Goal: Transaction & Acquisition: Purchase product/service

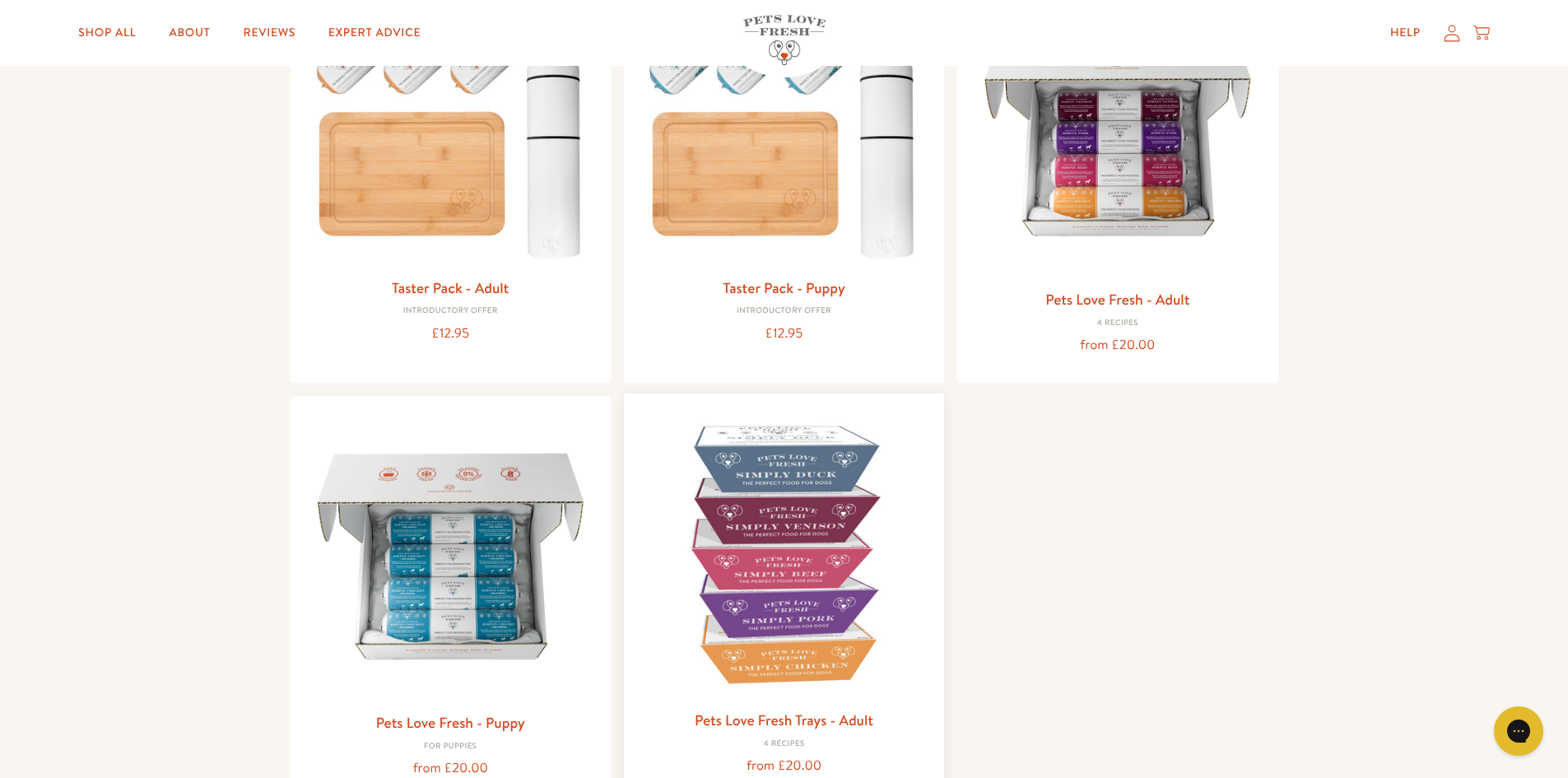
scroll to position [329, 0]
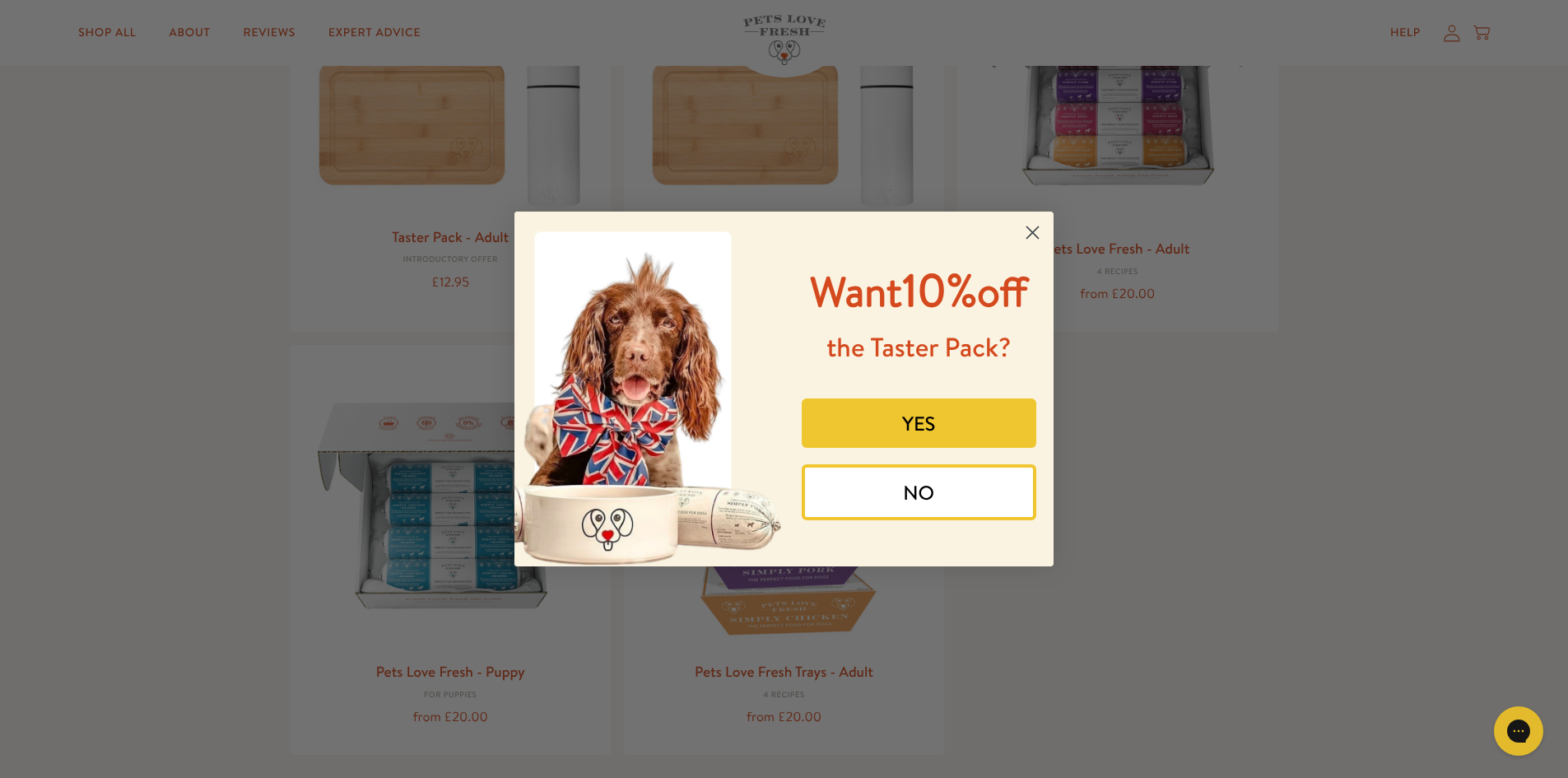
click at [1032, 232] on icon "Close dialog" at bounding box center [1033, 233] width 12 height 12
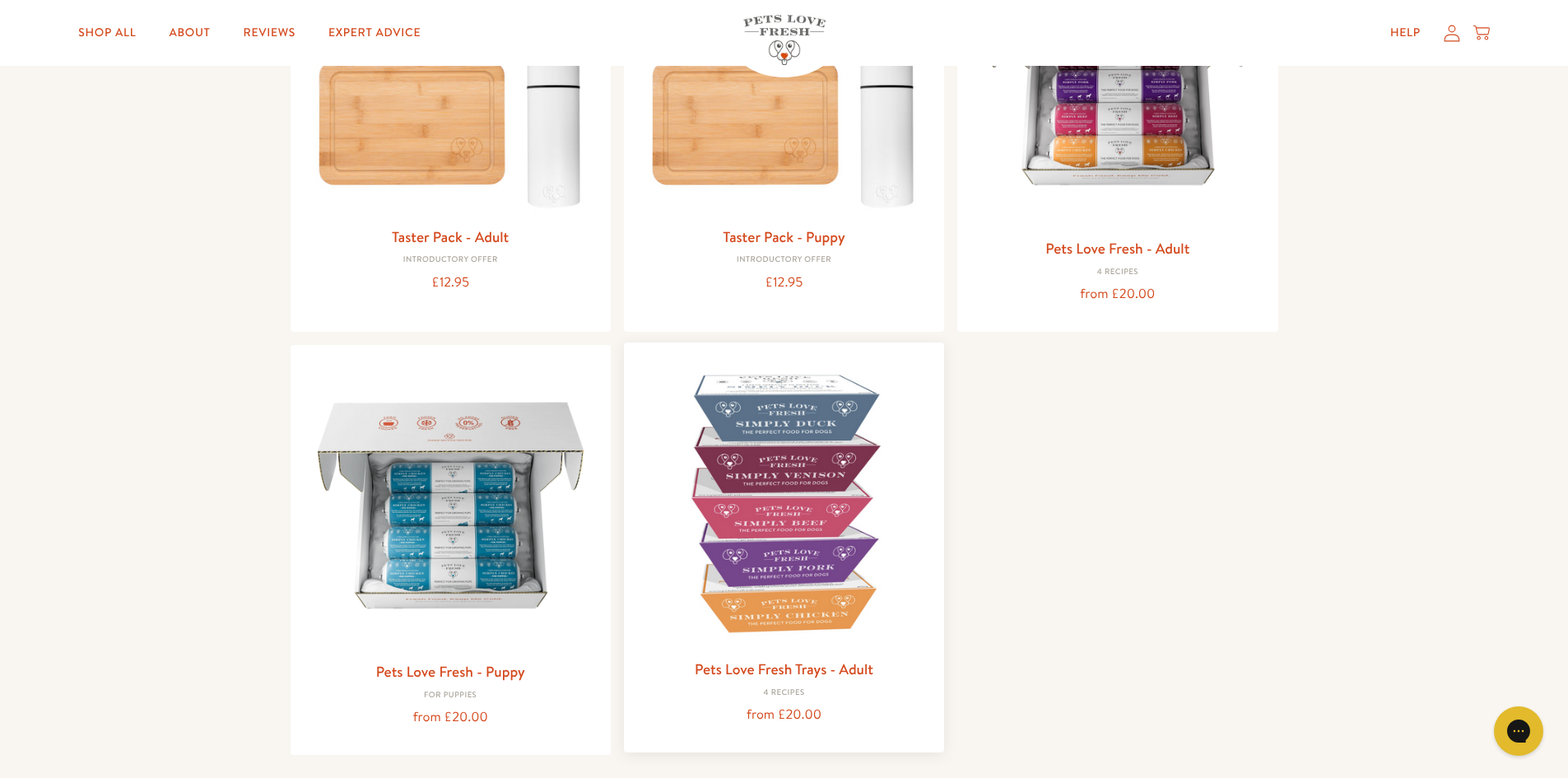
click at [802, 562] on img at bounding box center [784, 503] width 294 height 294
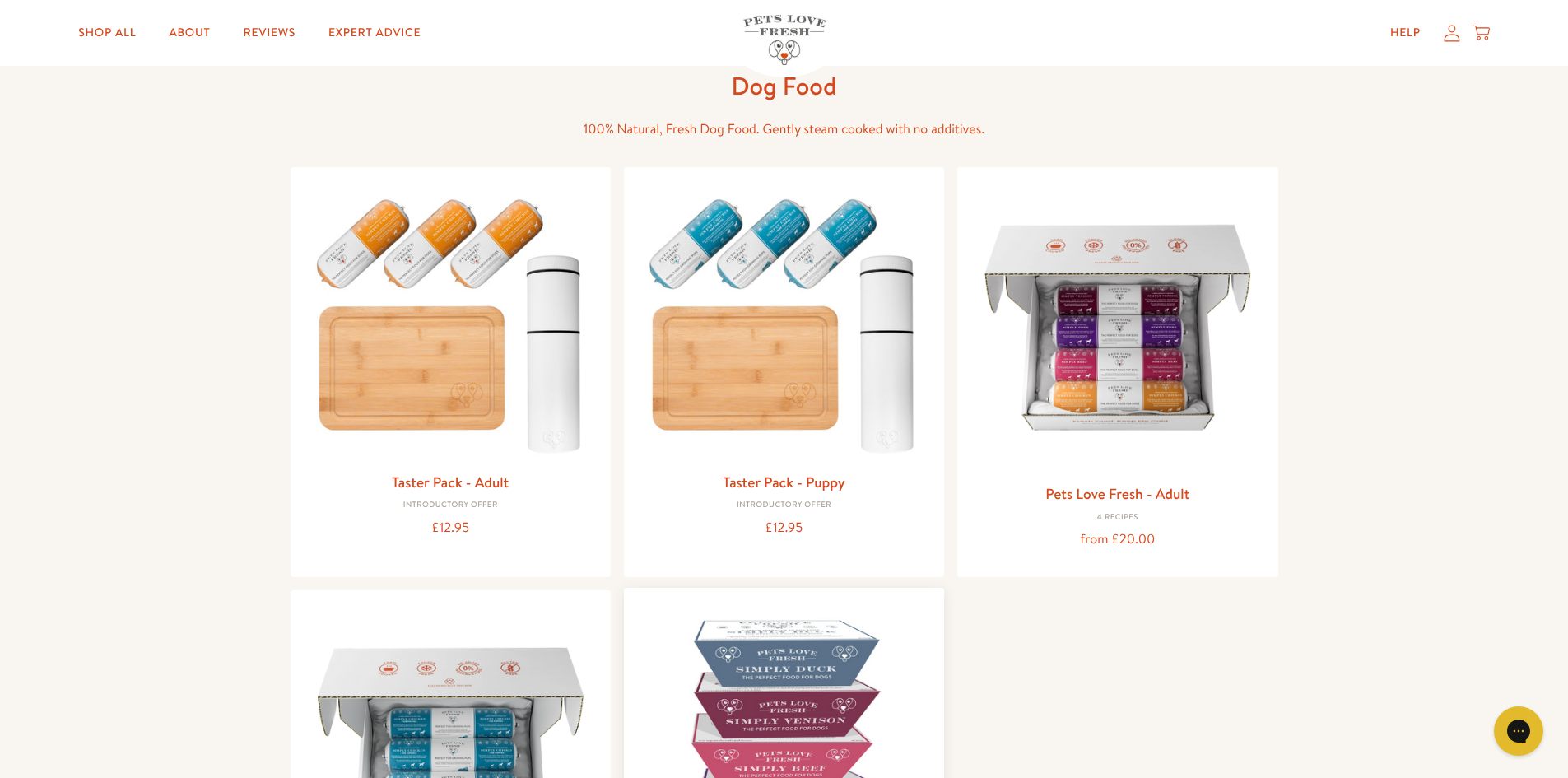
scroll to position [82, 0]
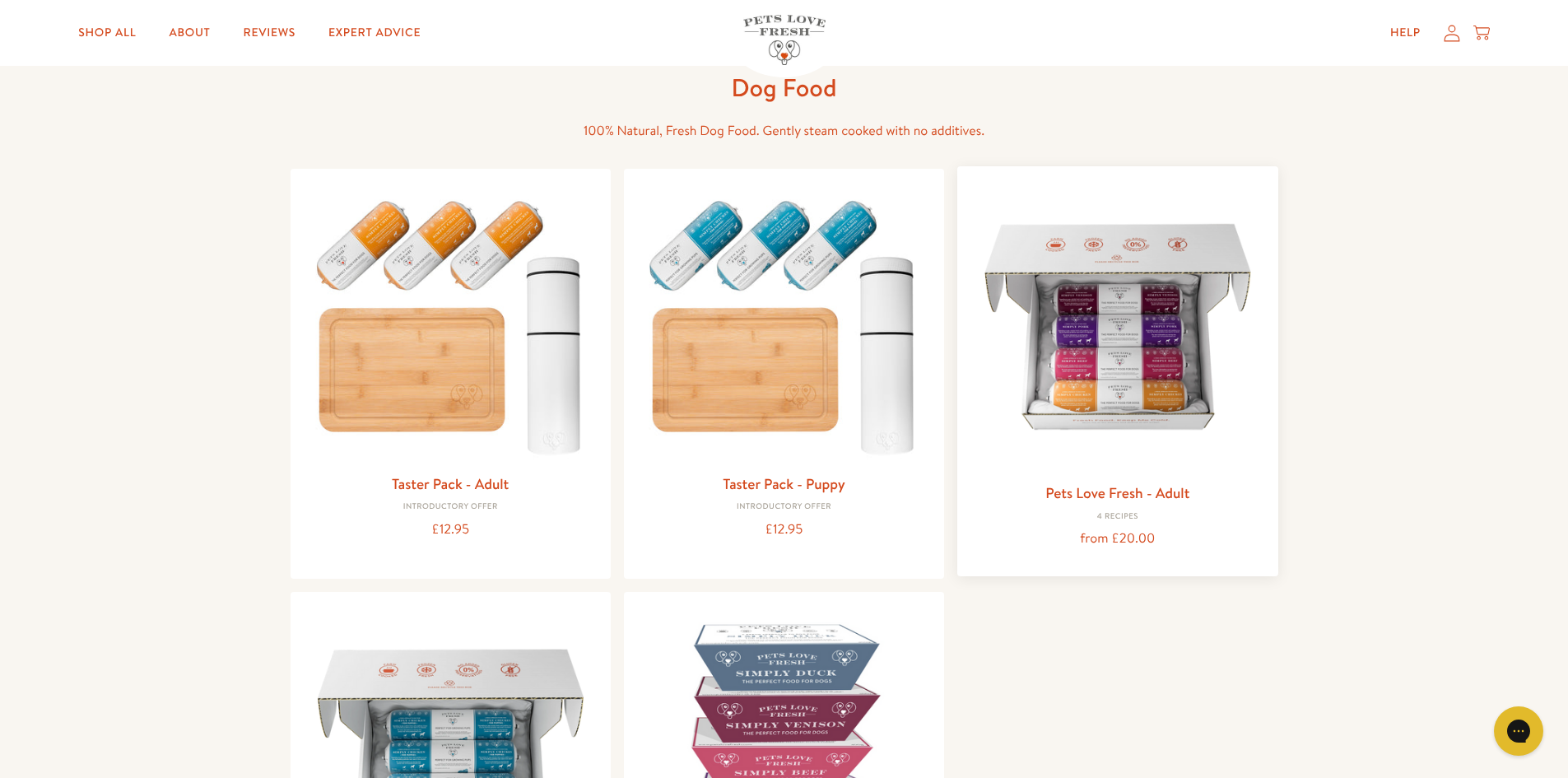
click at [1200, 348] on img at bounding box center [1118, 326] width 294 height 294
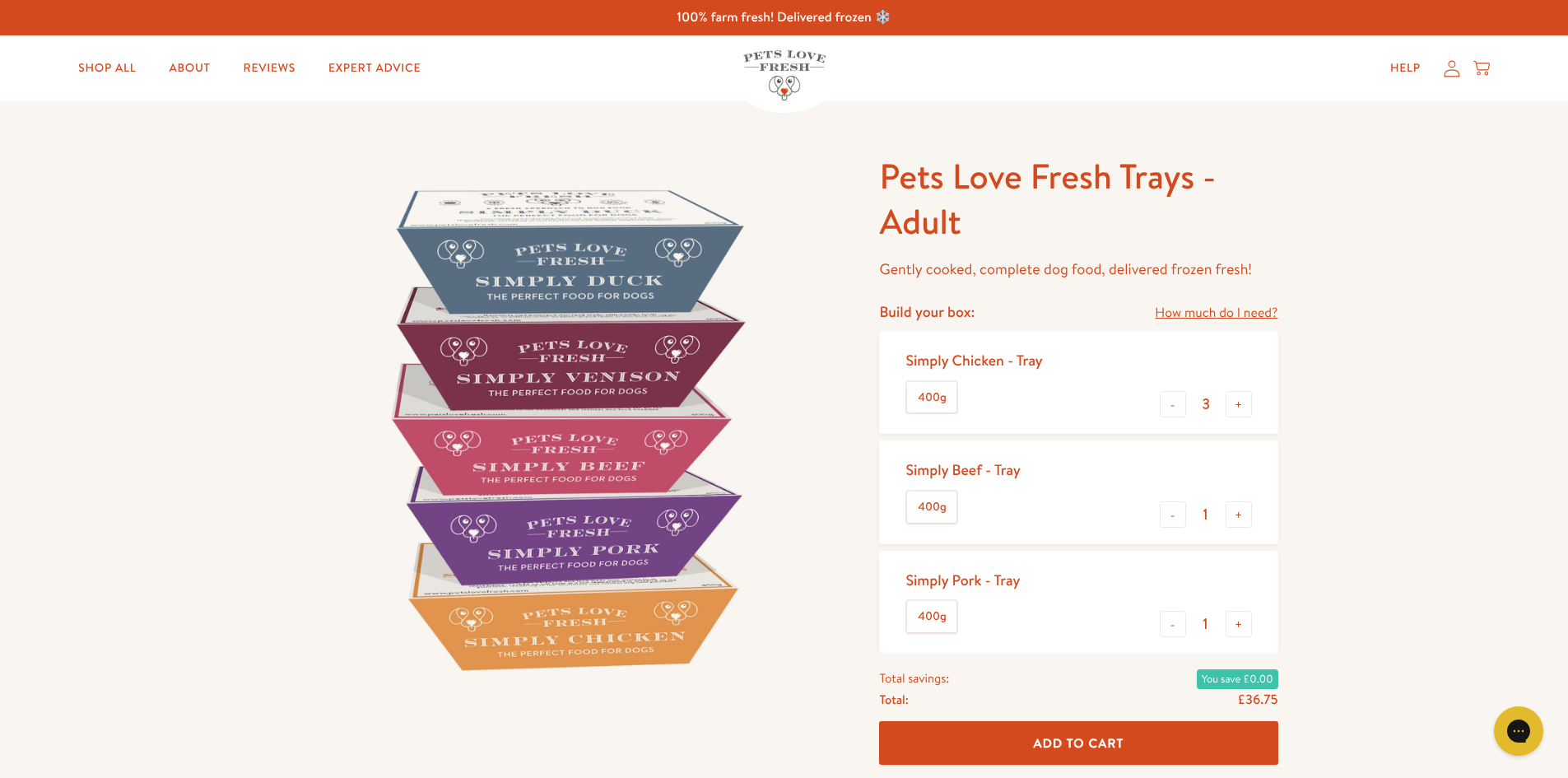
click at [1234, 318] on link "How much do I need?" at bounding box center [1216, 313] width 123 height 22
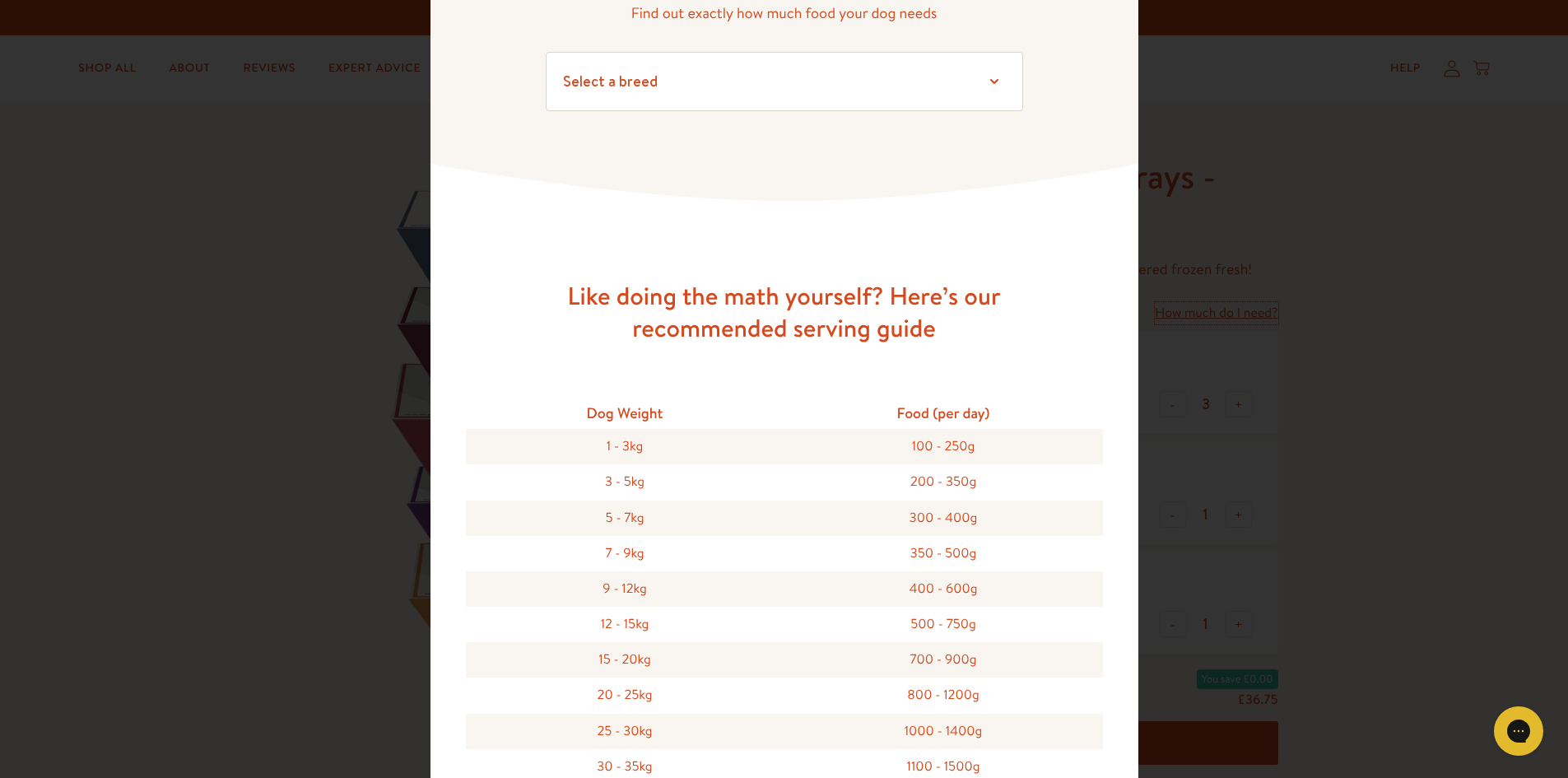
scroll to position [164, 0]
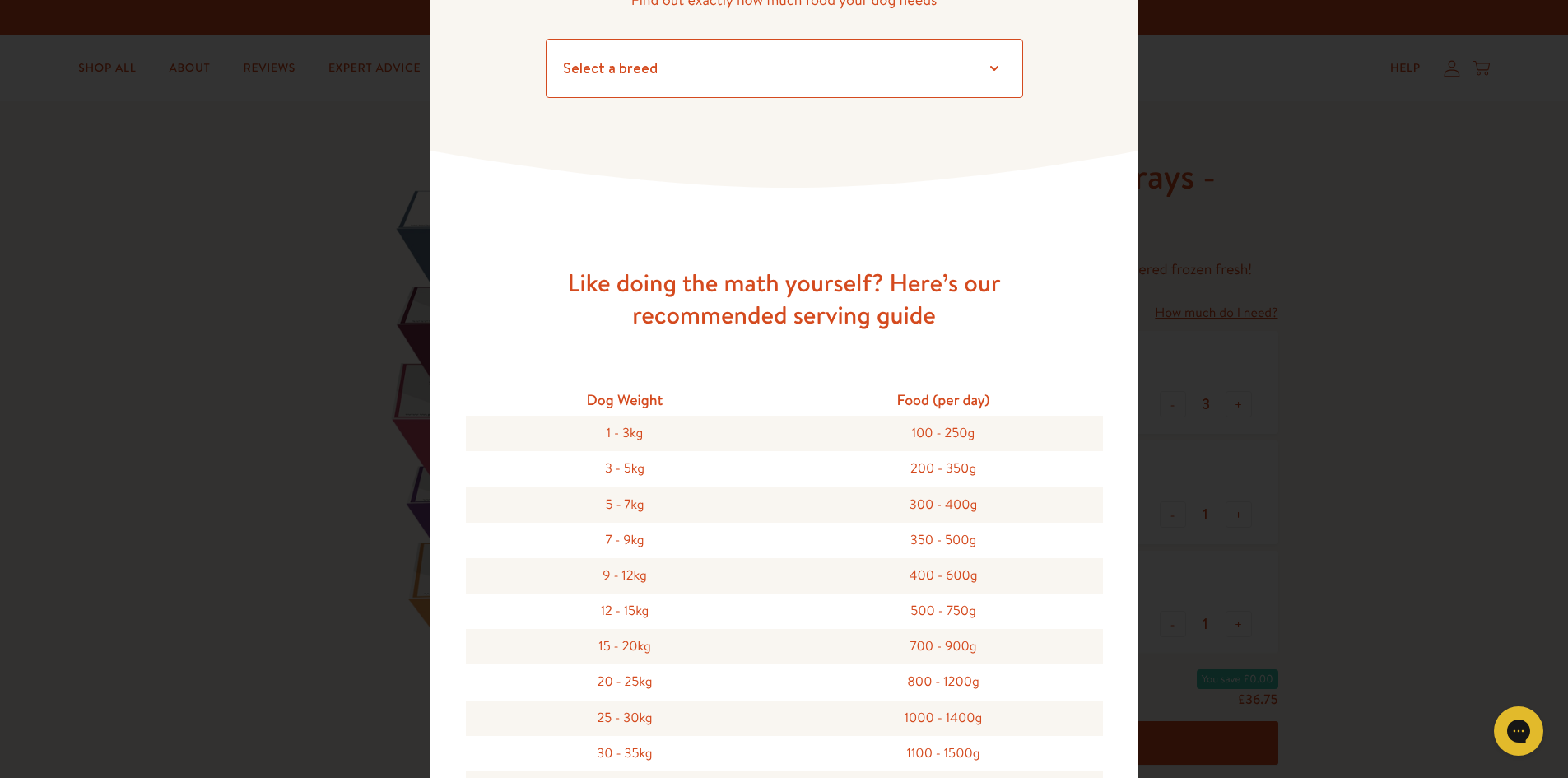
click at [639, 69] on select "Select a breed Affenpinscher Afghan hound Airedale terrier Akita Alaskan Malamu…" at bounding box center [785, 68] width 478 height 59
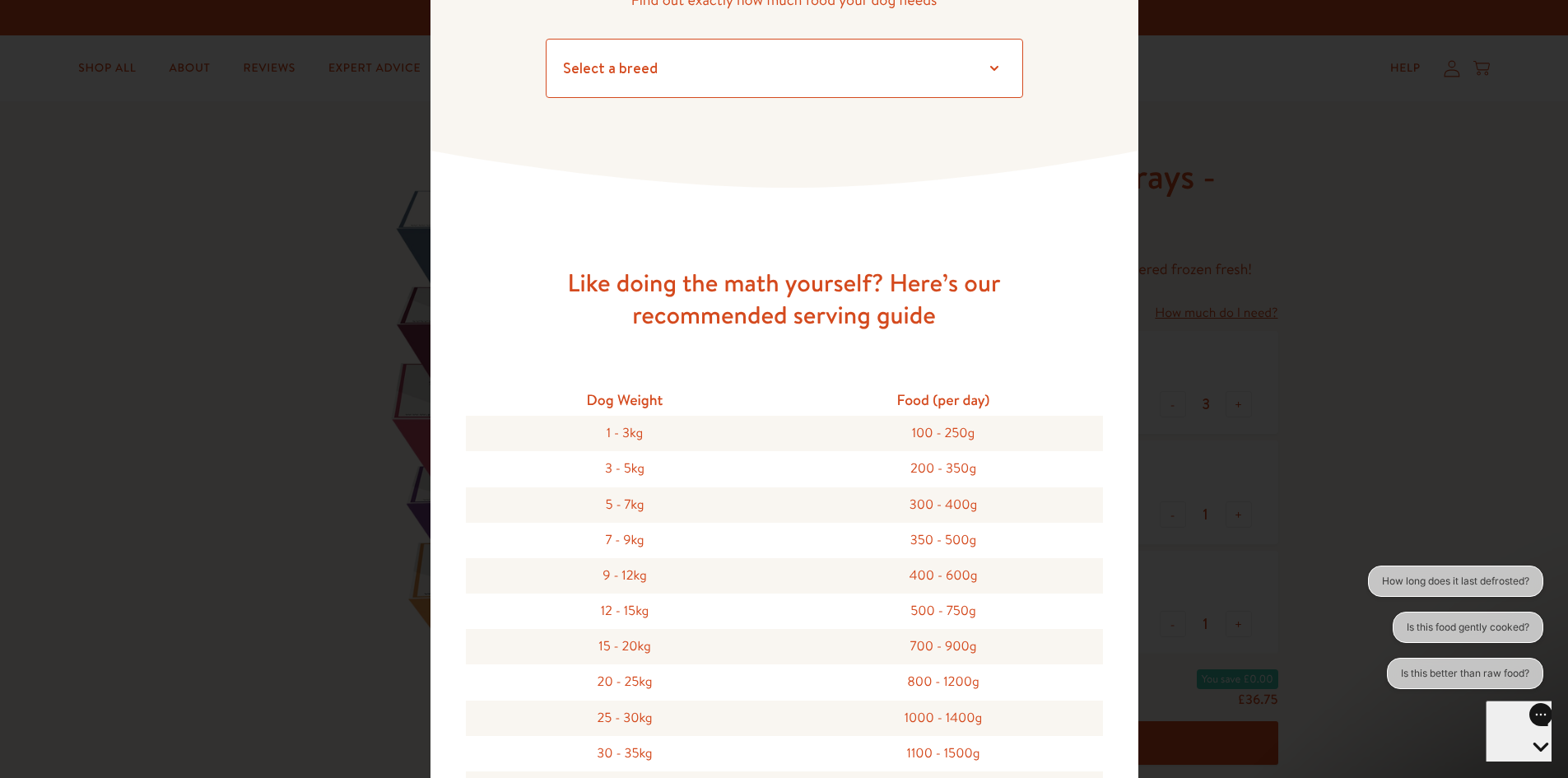
scroll to position [0, 0]
select select "13"
click at [546, 39] on select "Select a breed Affenpinscher Afghan hound Airedale terrier Akita Alaskan Malamu…" at bounding box center [785, 68] width 478 height 59
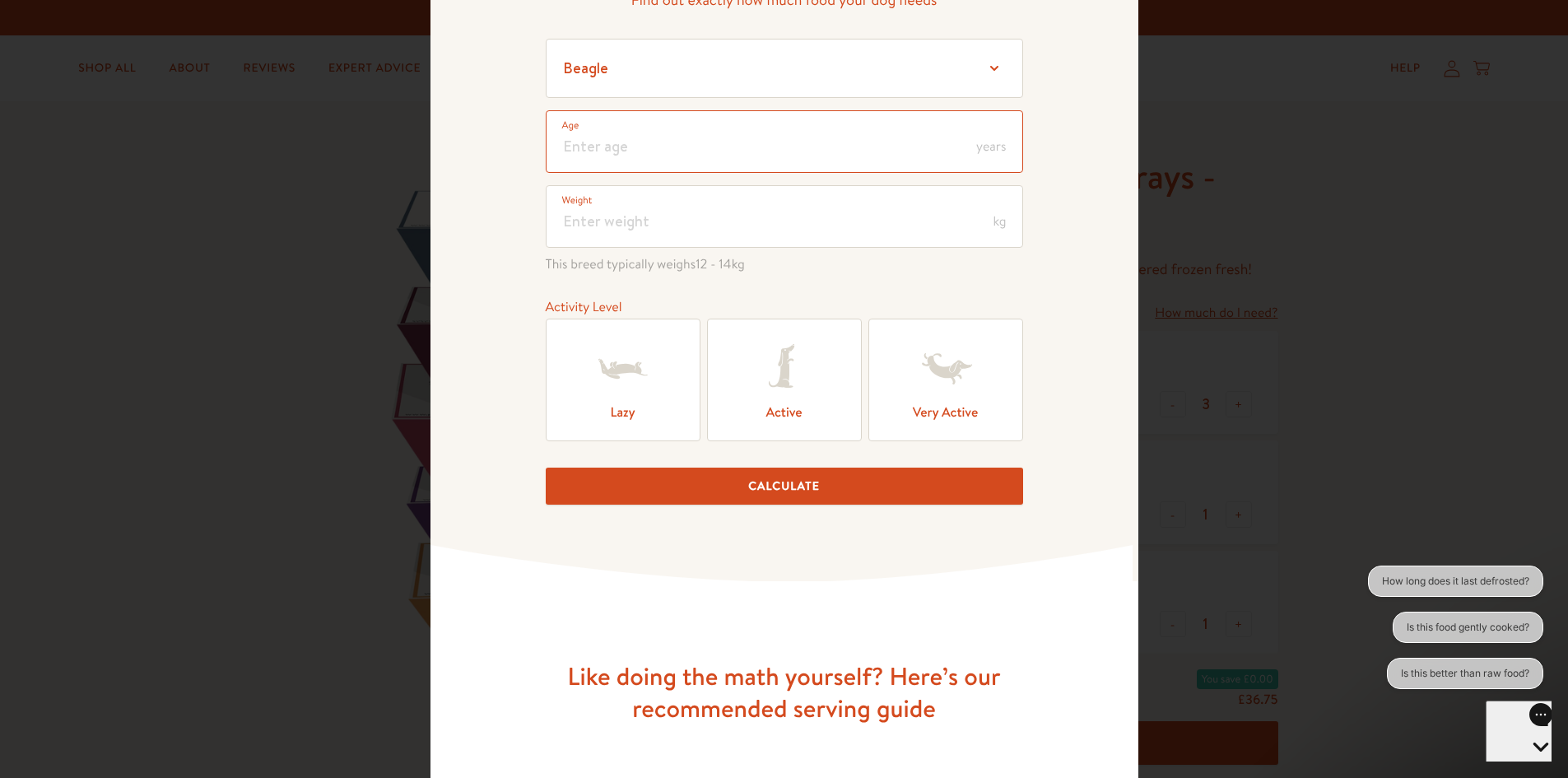
click at [625, 156] on input "number" at bounding box center [785, 141] width 478 height 62
type input "12"
click at [628, 215] on input "number" at bounding box center [785, 216] width 478 height 62
type input "14"
click at [650, 390] on label "Lazy" at bounding box center [623, 380] width 155 height 123
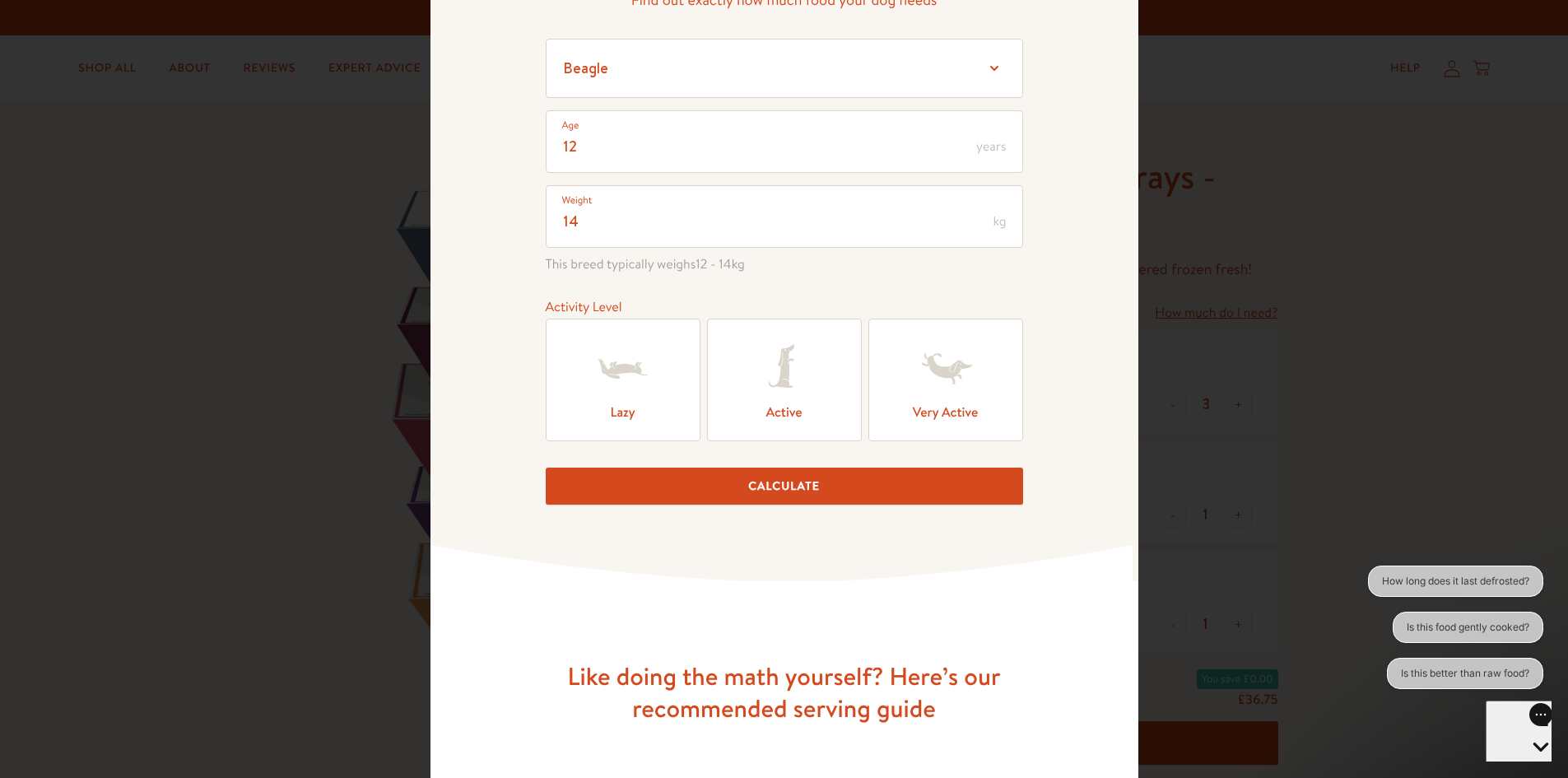
click at [0, 0] on input "Lazy" at bounding box center [0, 0] width 0 height 0
click at [687, 489] on button "Calculate" at bounding box center [785, 486] width 478 height 37
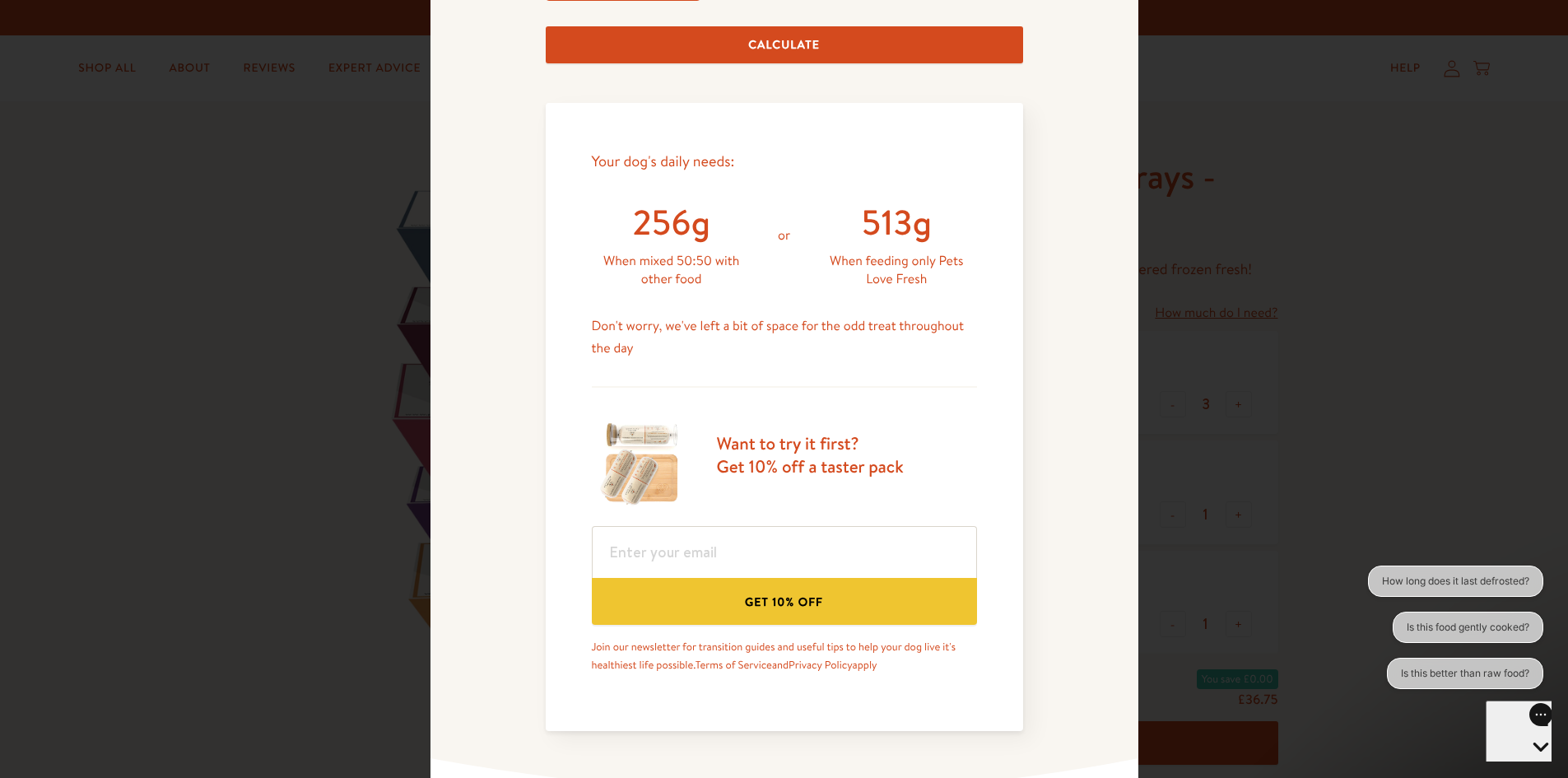
scroll to position [615, 0]
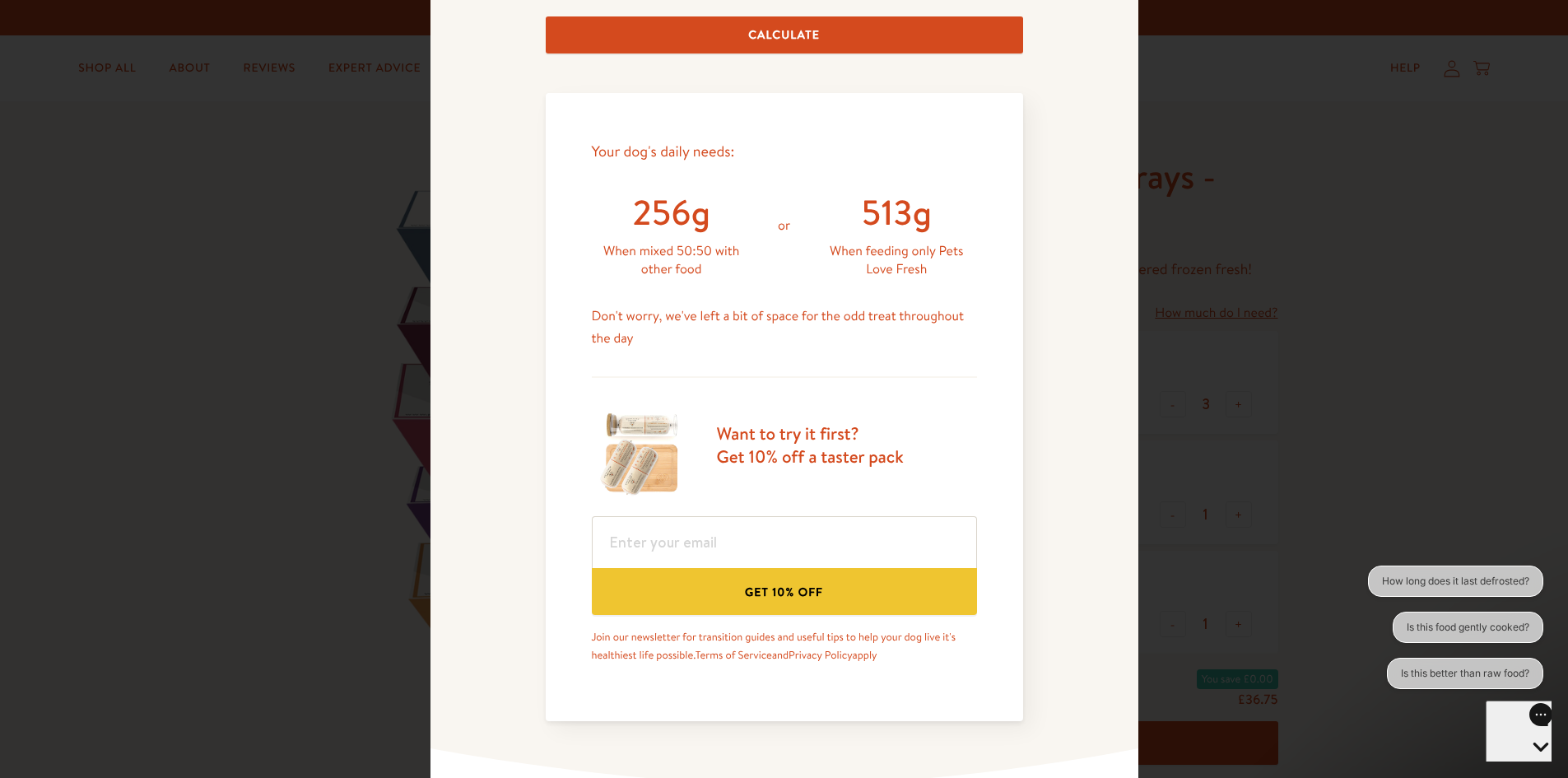
click at [1457, 333] on div "Feeding guide Find out exactly how much food your dog needs Select a breed Affe…" at bounding box center [784, 389] width 1568 height 778
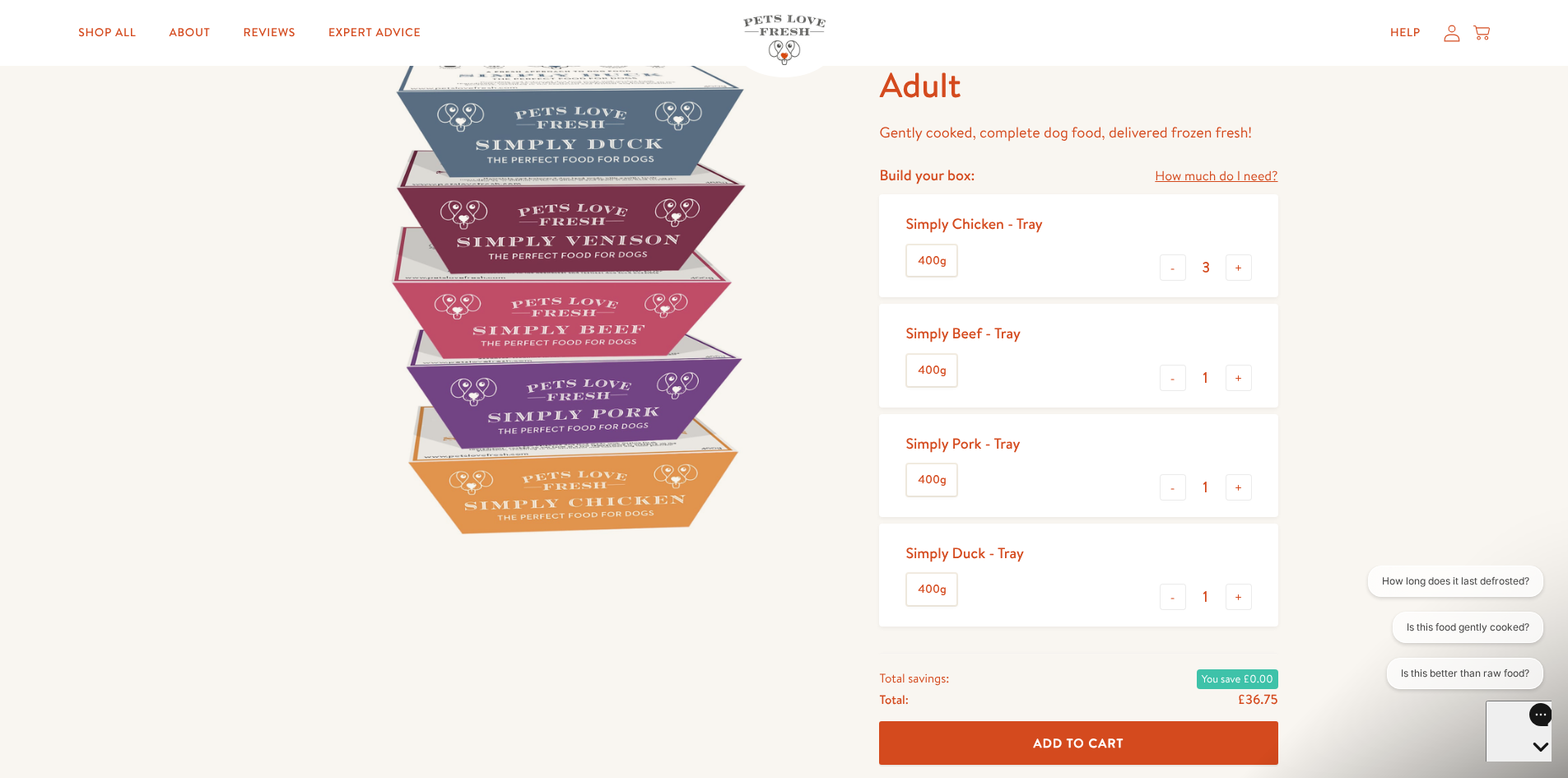
scroll to position [0, 0]
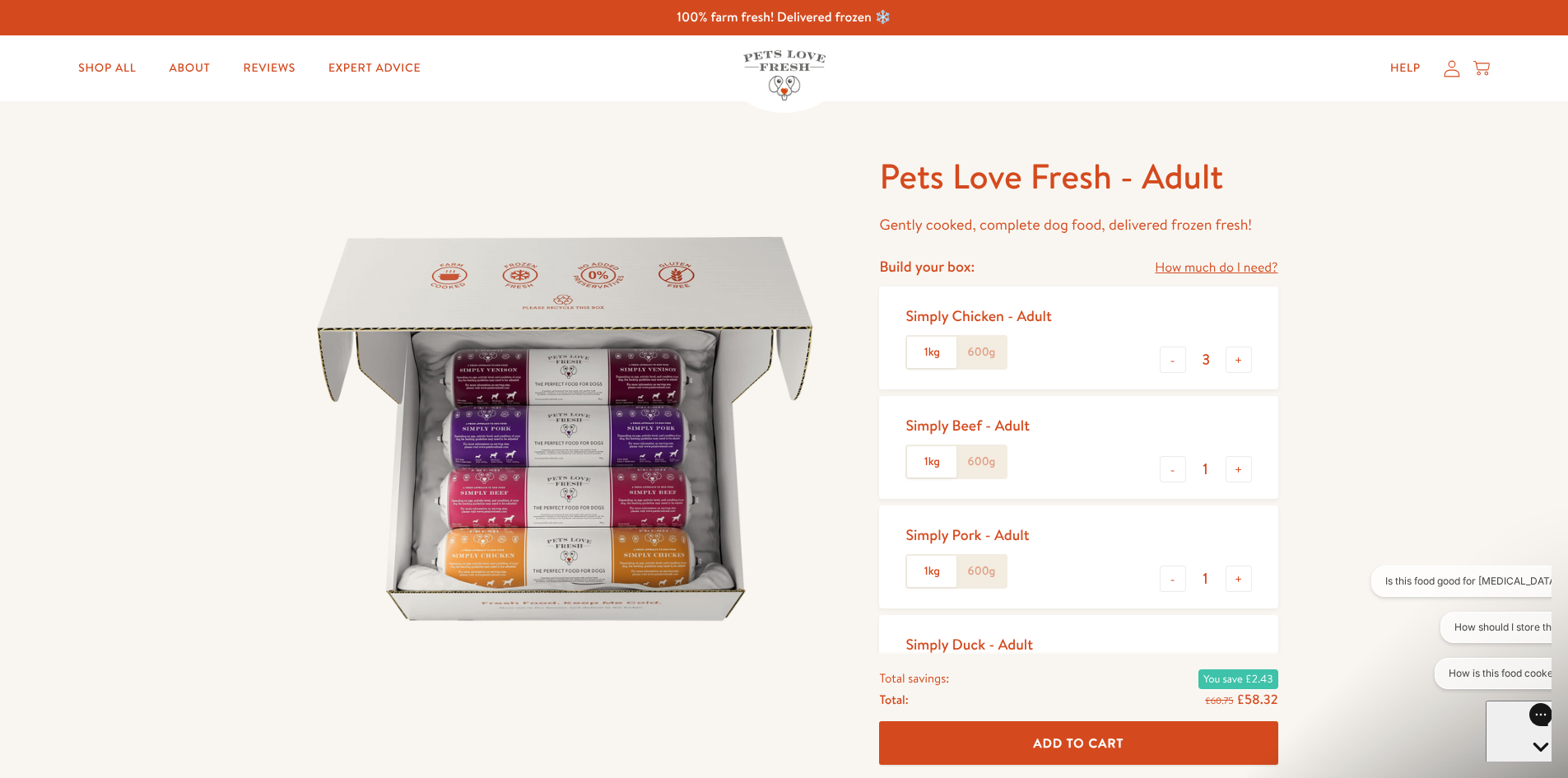
click at [1195, 250] on div "Pets Love Fresh - Adult Gently cooked, complete dog food, delivered frozen fres…" at bounding box center [1072, 607] width 411 height 907
click at [1182, 267] on link "How much do I need?" at bounding box center [1216, 268] width 123 height 22
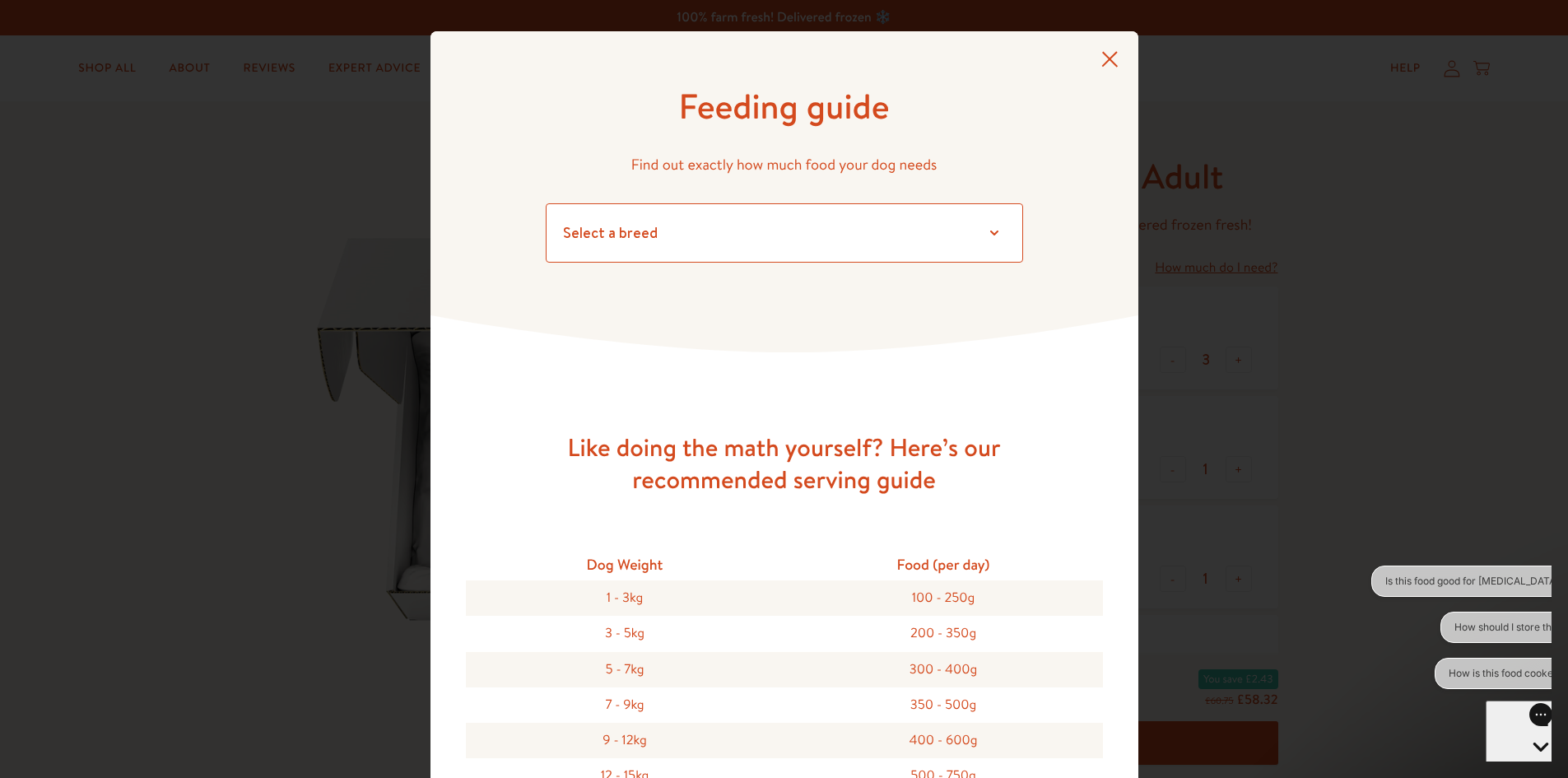
click at [821, 231] on select "Select a breed Affenpinscher Afghan hound Airedale terrier Akita Alaskan Malamu…" at bounding box center [785, 232] width 478 height 59
select select "13"
click at [546, 203] on select "Select a breed Affenpinscher Afghan hound Airedale terrier Akita Alaskan Malamu…" at bounding box center [785, 232] width 478 height 59
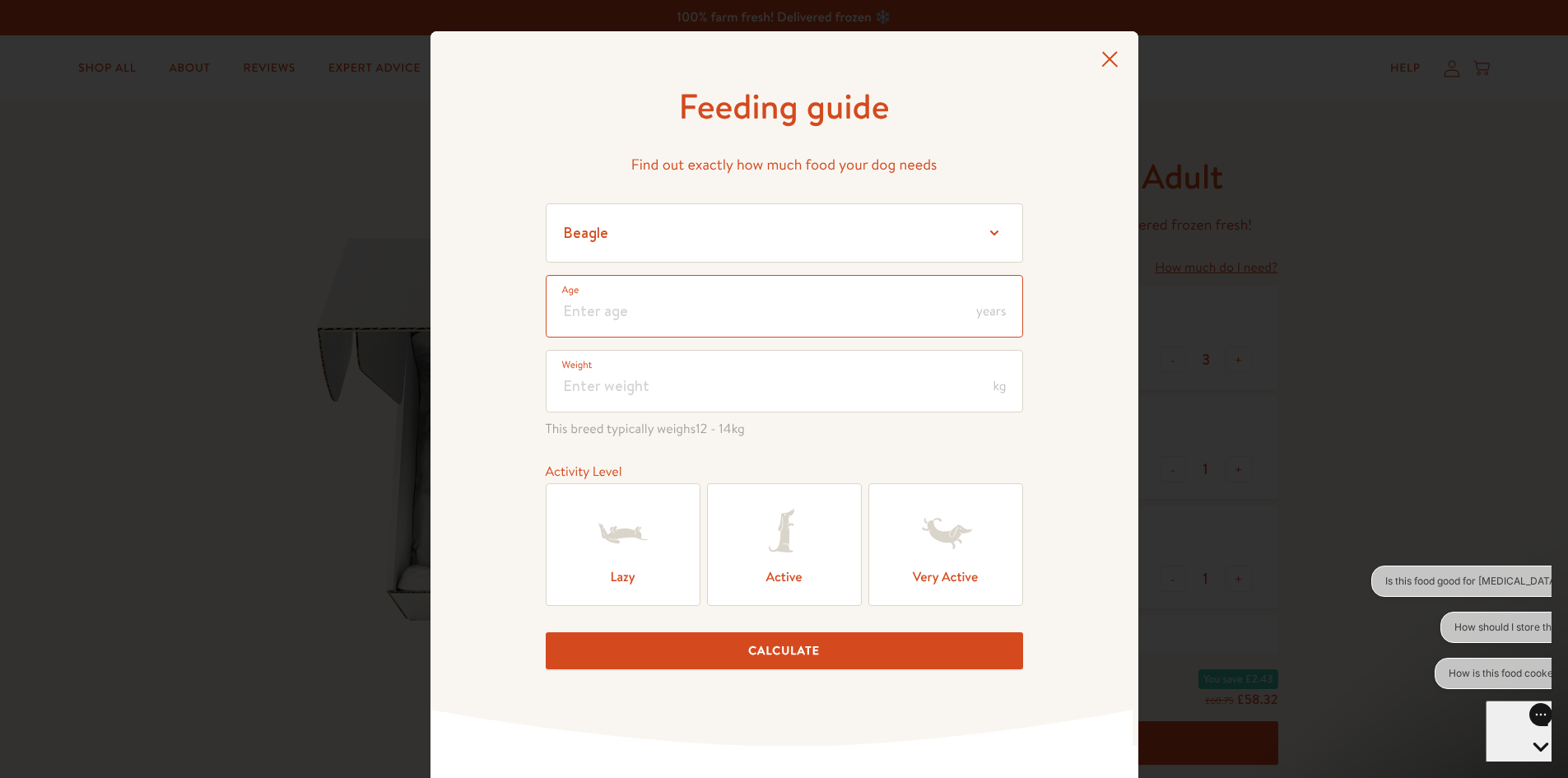
click at [626, 322] on input "number" at bounding box center [785, 305] width 478 height 62
type input "12"
click at [673, 382] on input "number" at bounding box center [785, 381] width 478 height 62
type input "14"
click at [650, 562] on label "Lazy" at bounding box center [623, 544] width 155 height 123
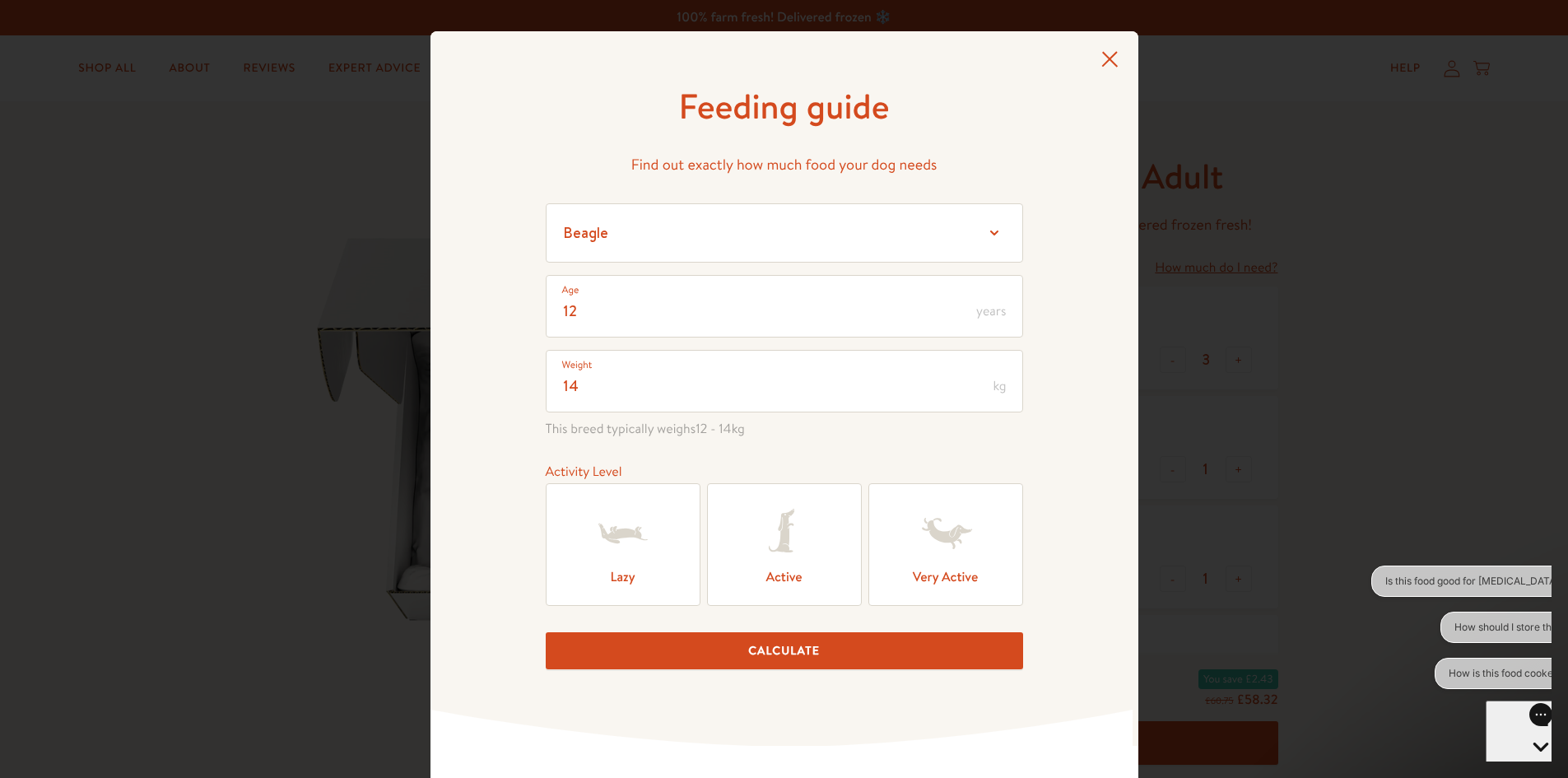
click at [0, 0] on input "Lazy" at bounding box center [0, 0] width 0 height 0
click at [743, 654] on button "Calculate" at bounding box center [785, 650] width 478 height 37
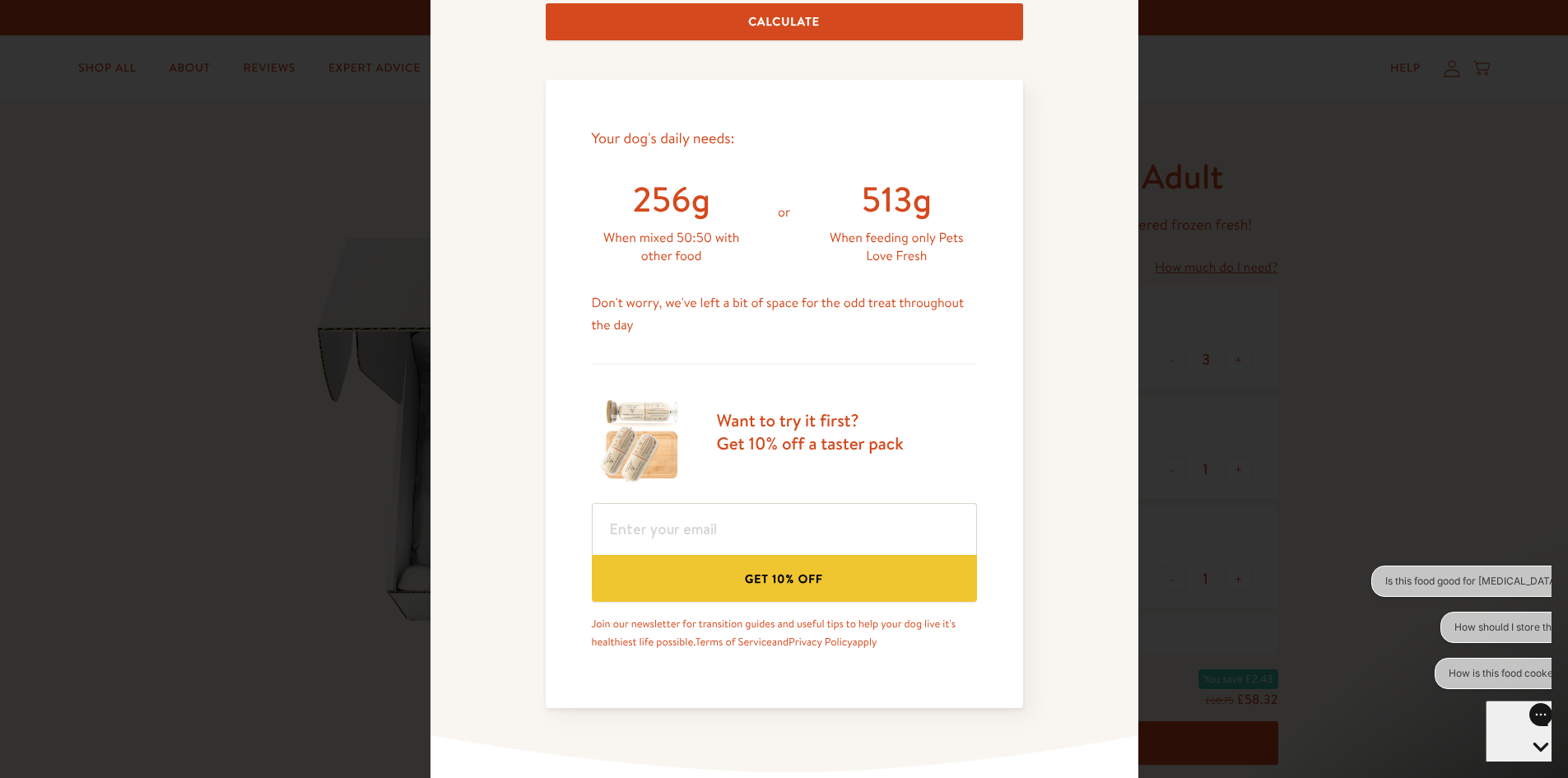
scroll to position [634, 0]
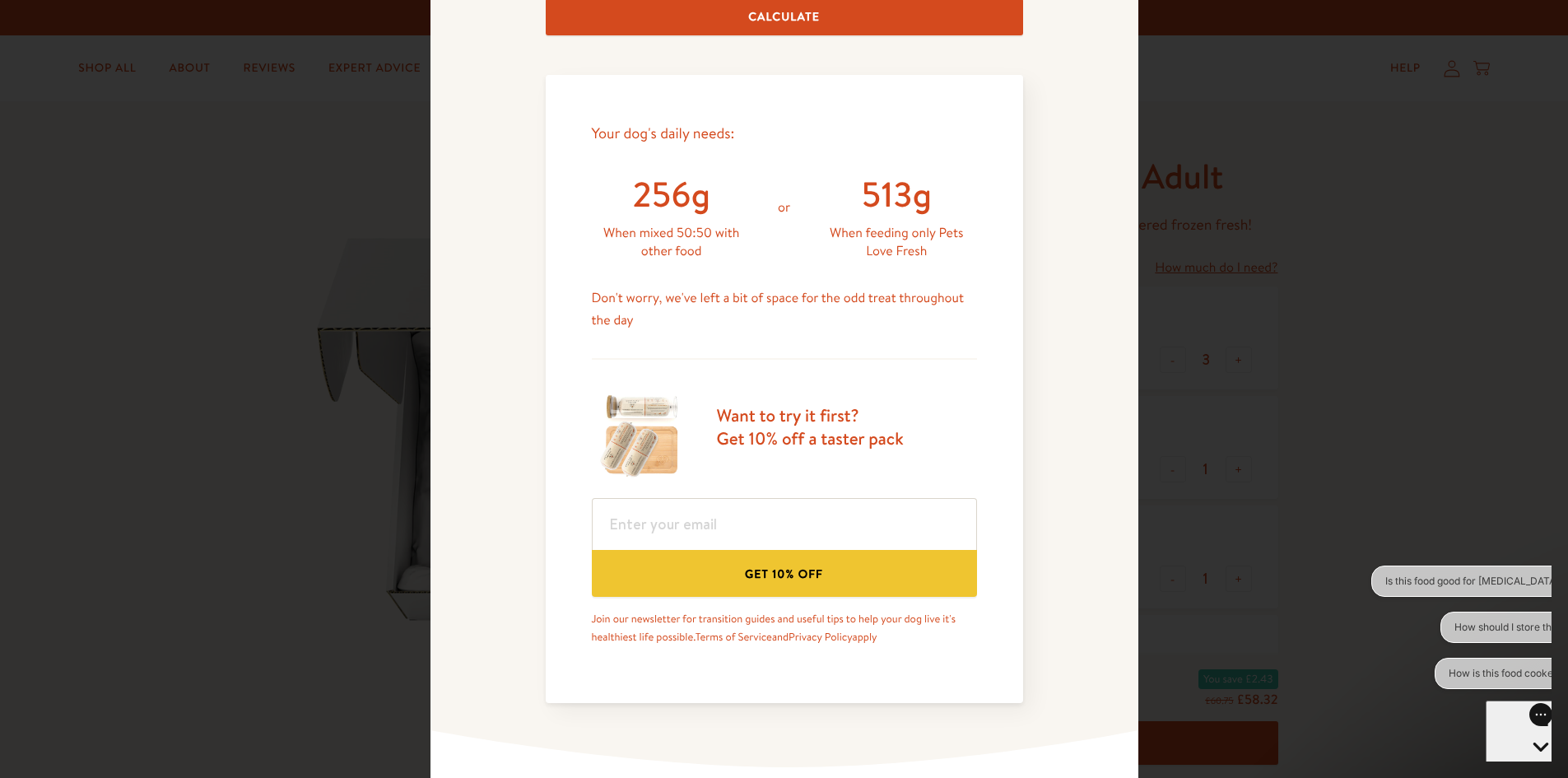
click at [1065, 455] on div "Feeding guide Find out exactly how much food your dog needs Select a breed Affe…" at bounding box center [784, 82] width 708 height 1369
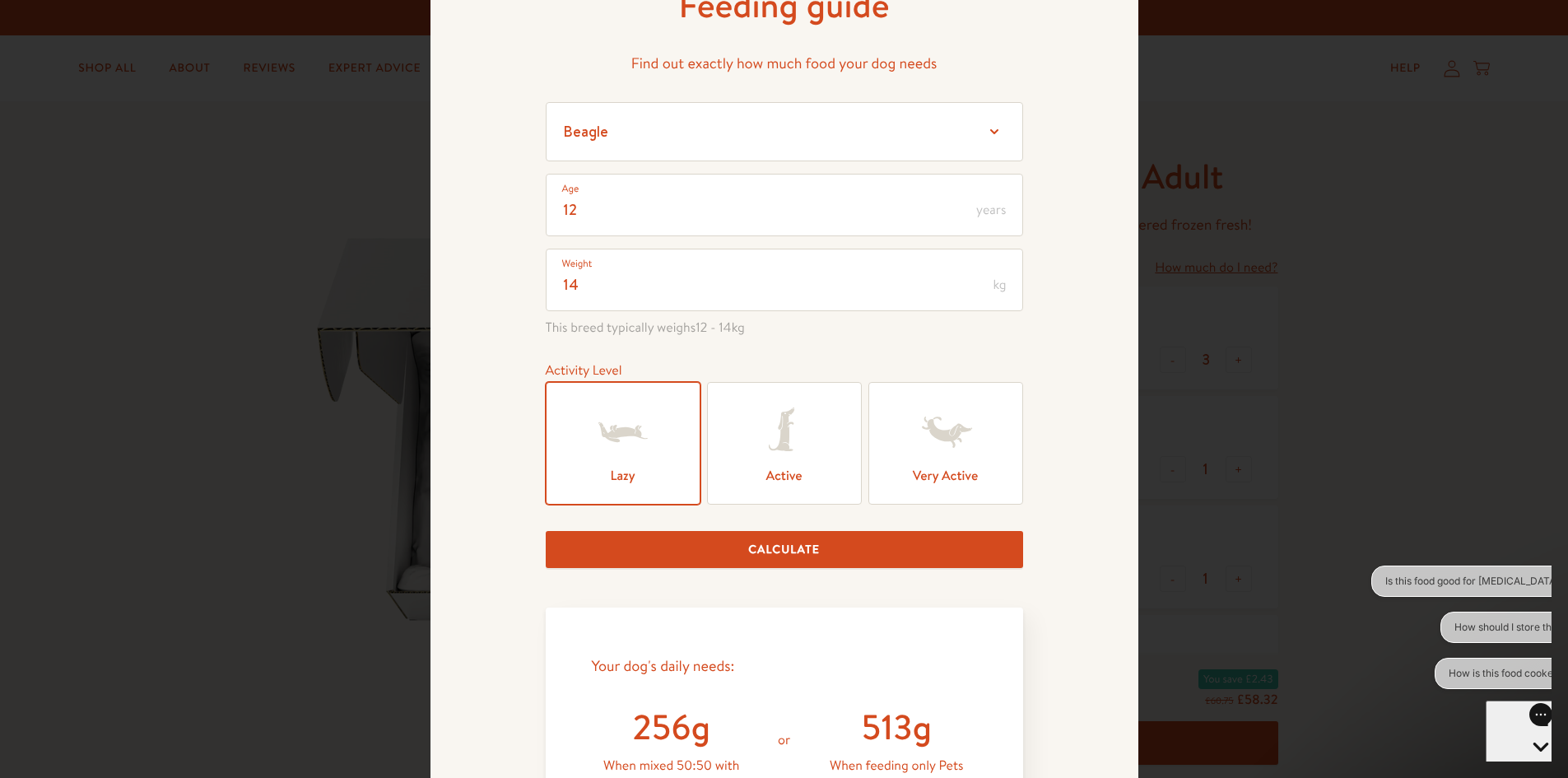
scroll to position [0, 0]
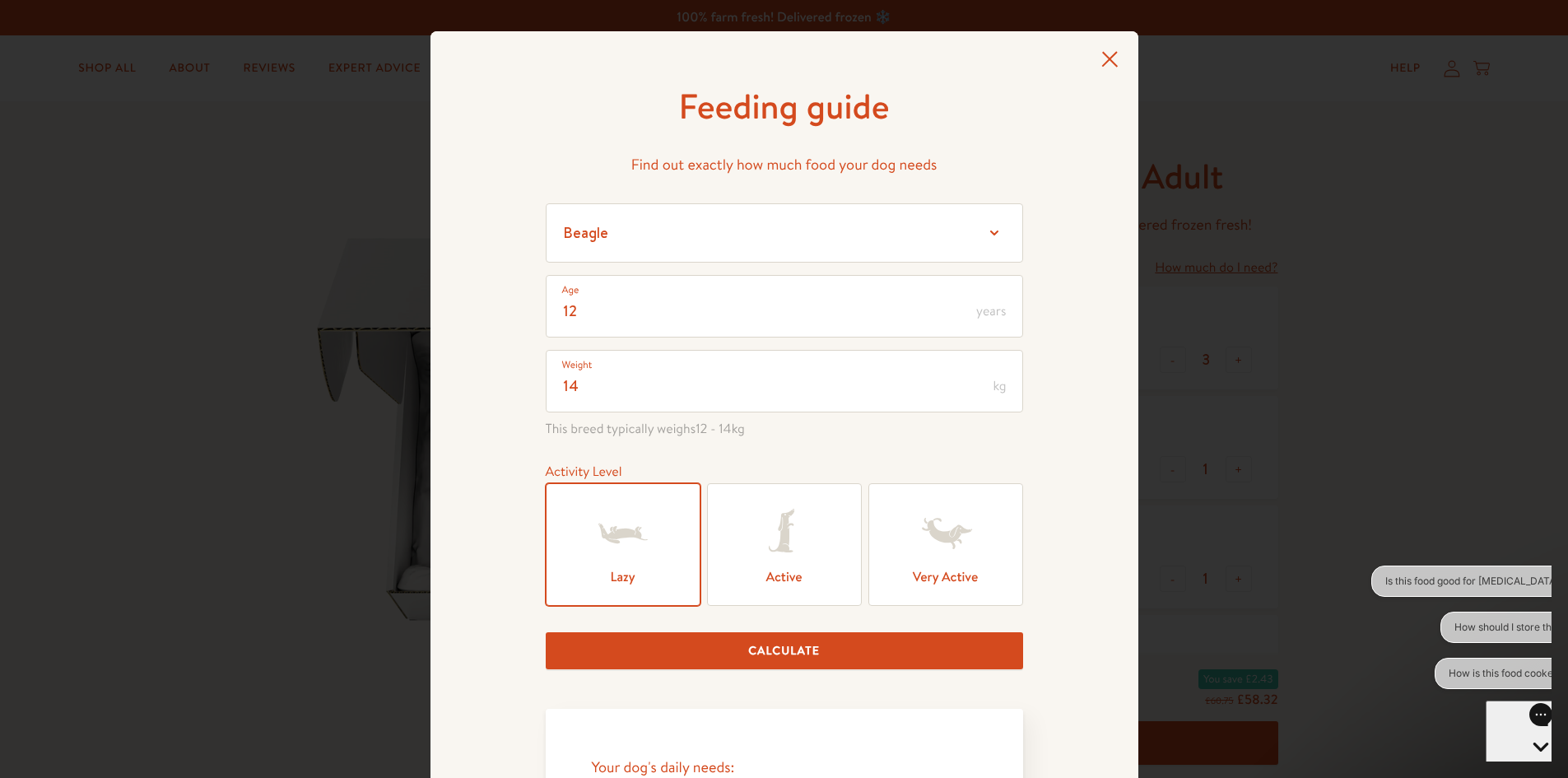
click at [1102, 65] on icon at bounding box center [1110, 60] width 17 height 17
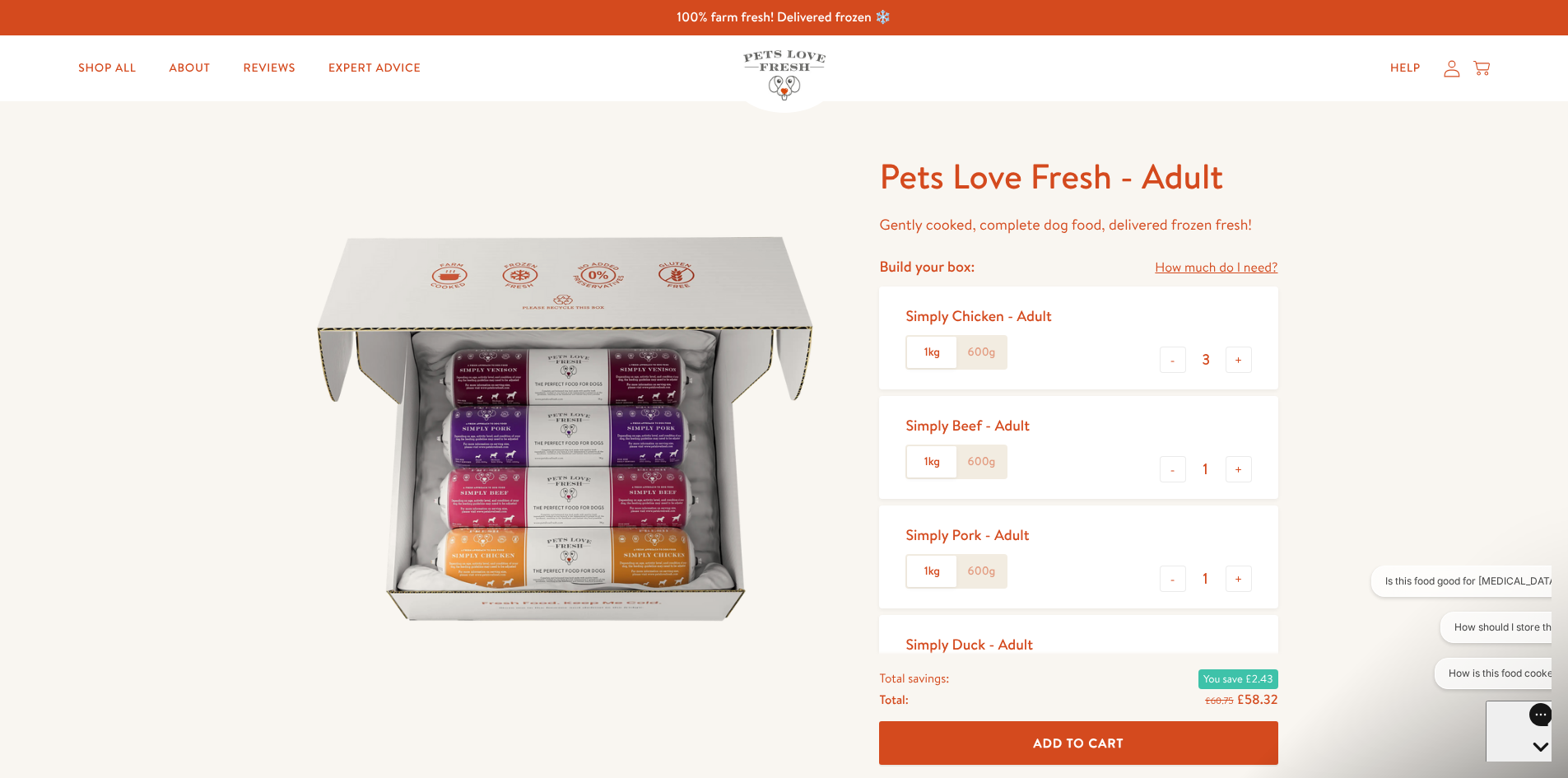
click at [1004, 353] on label "600g" at bounding box center [981, 353] width 50 height 32
click at [0, 0] on input "600g" at bounding box center [0, 0] width 0 height 0
click at [928, 356] on label "1kg" at bounding box center [932, 353] width 50 height 32
click at [0, 0] on input "1kg" at bounding box center [0, 0] width 0 height 0
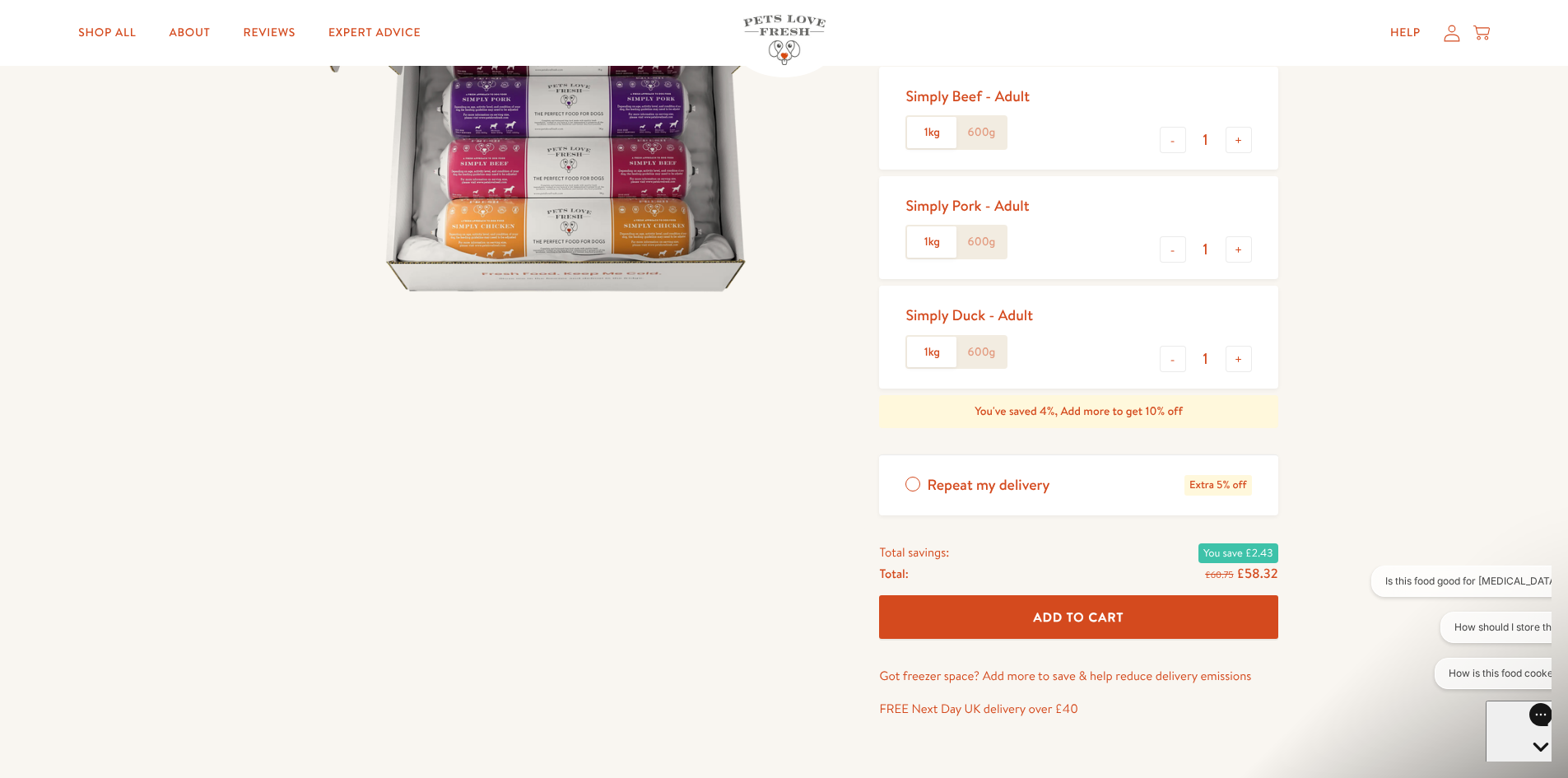
scroll to position [576, 0]
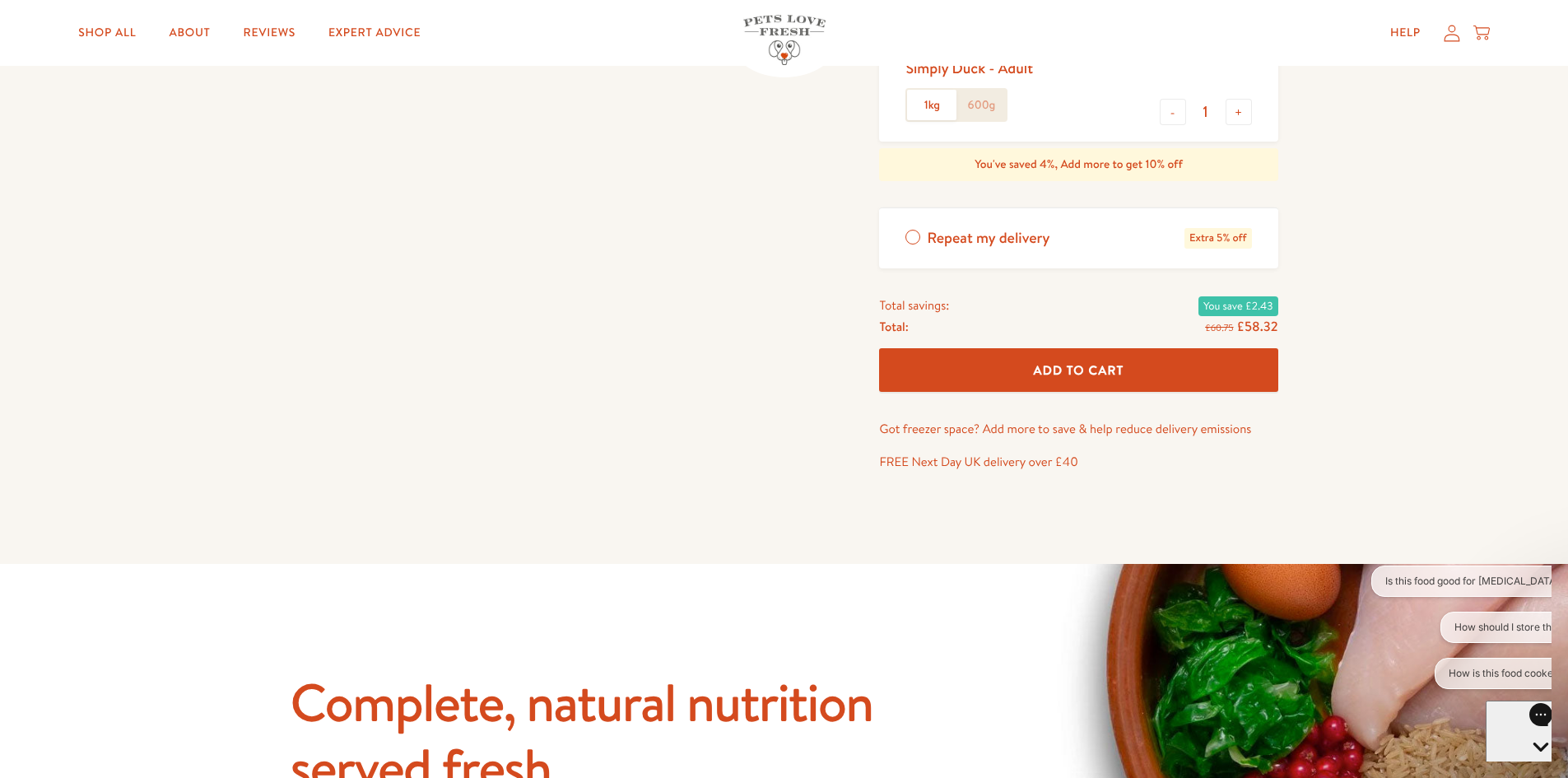
click at [1527, 767] on div "Open gorgias live chat" at bounding box center [1541, 777] width 96 height 21
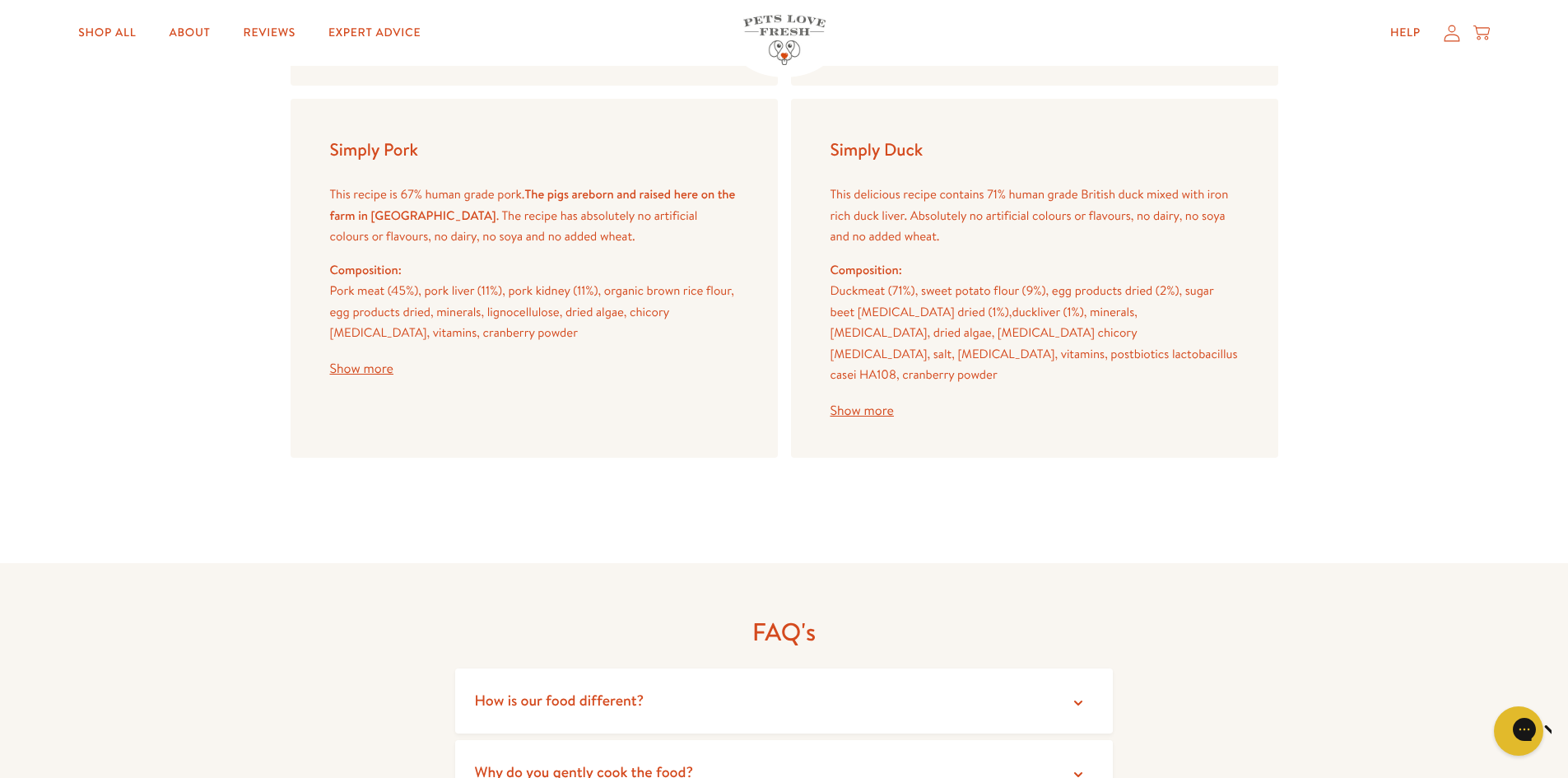
scroll to position [2222, 0]
